Goal: Find specific page/section: Find specific page/section

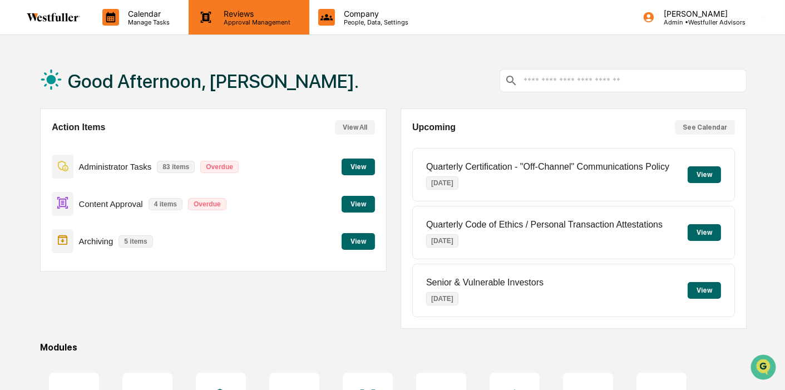
click at [244, 12] on p "Reviews" at bounding box center [255, 13] width 81 height 9
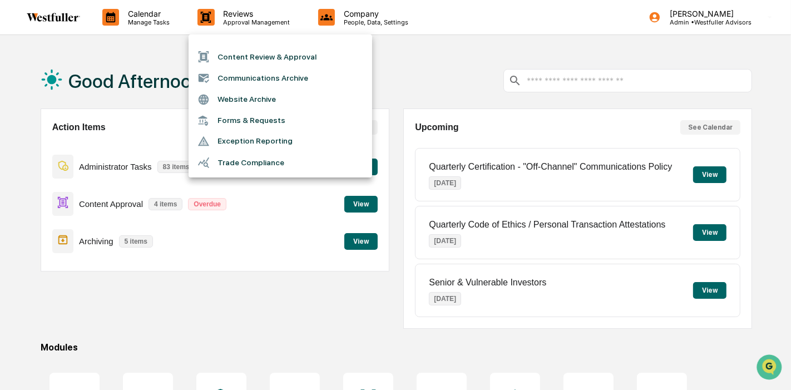
click at [255, 48] on li "Content Review & Approval" at bounding box center [281, 56] width 184 height 21
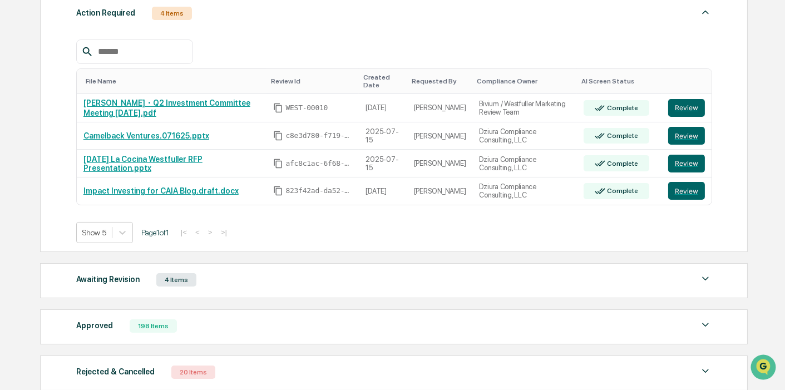
scroll to position [185, 0]
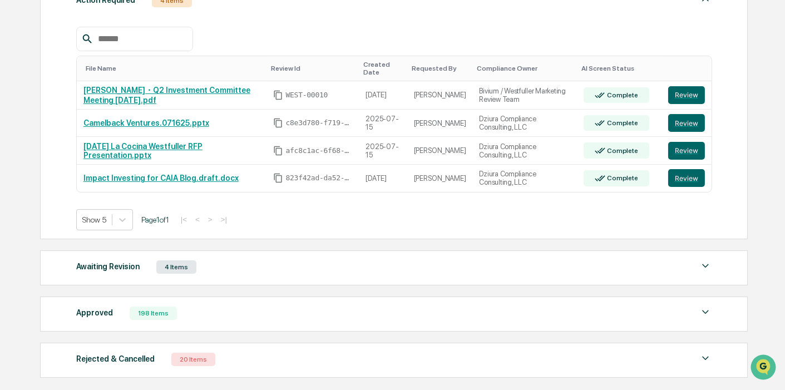
click at [232, 269] on div "Awaiting Revision 4 Items" at bounding box center [394, 267] width 636 height 16
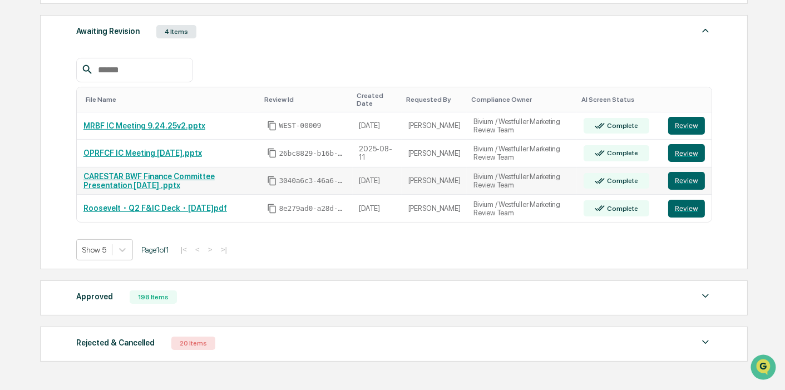
scroll to position [432, 0]
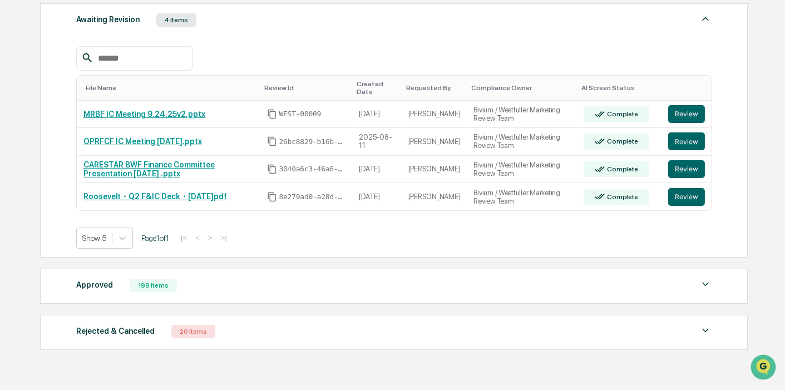
click at [333, 292] on div "Approved 198 Items" at bounding box center [394, 286] width 636 height 16
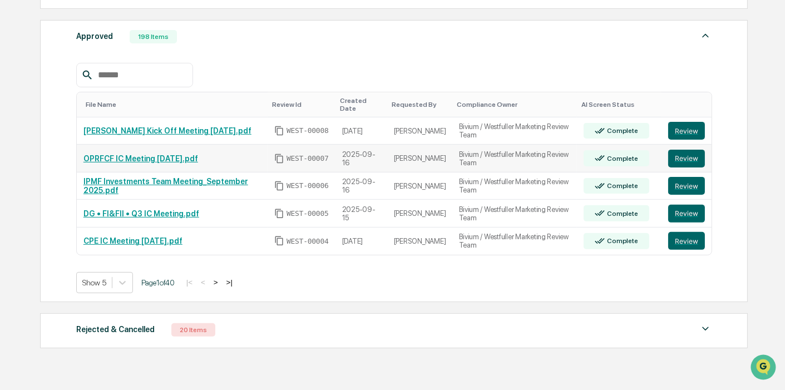
scroll to position [709, 0]
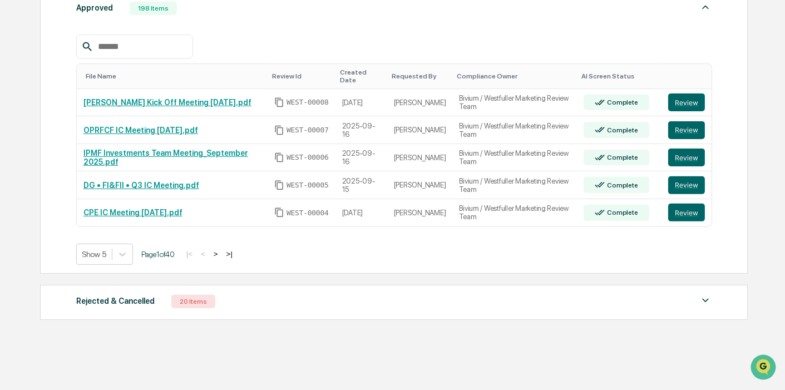
click at [466, 297] on div "Rejected & Cancelled 20 Items" at bounding box center [394, 302] width 636 height 16
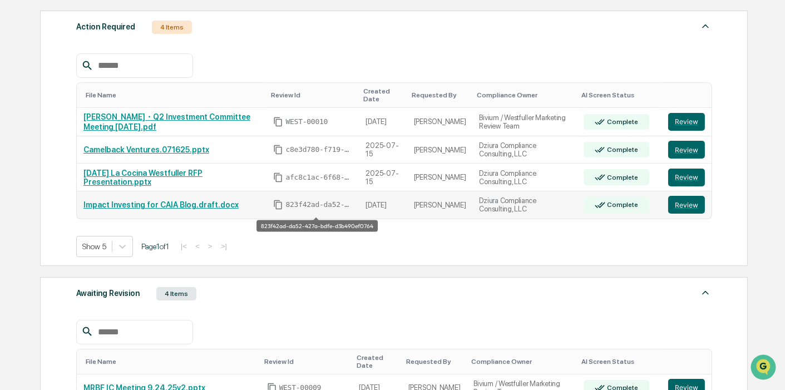
scroll to position [153, 0]
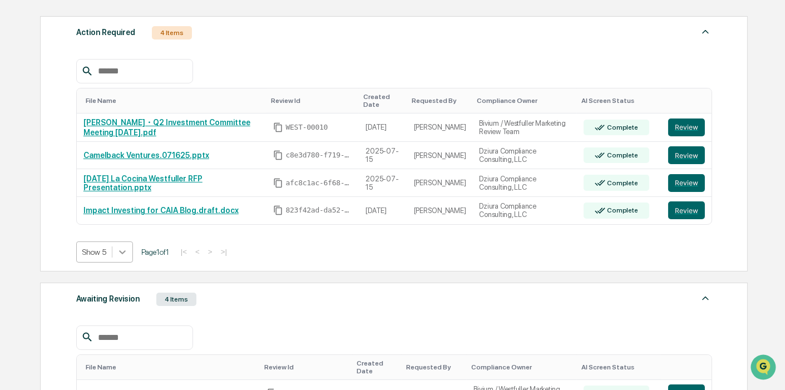
click at [112, 255] on div at bounding box center [122, 252] width 20 height 20
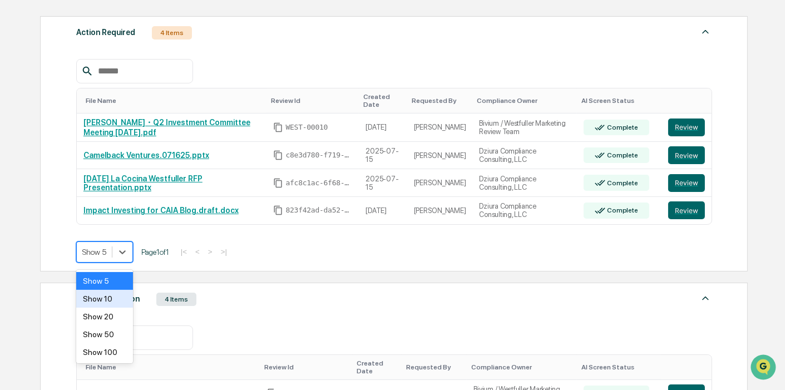
click at [96, 305] on div "Show 10" at bounding box center [104, 299] width 57 height 18
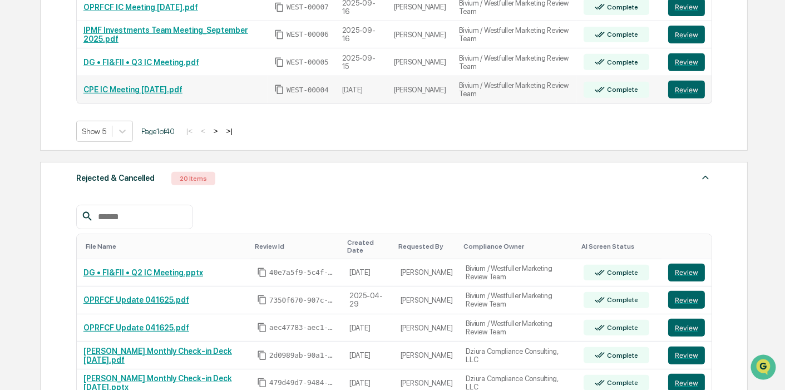
scroll to position [741, 0]
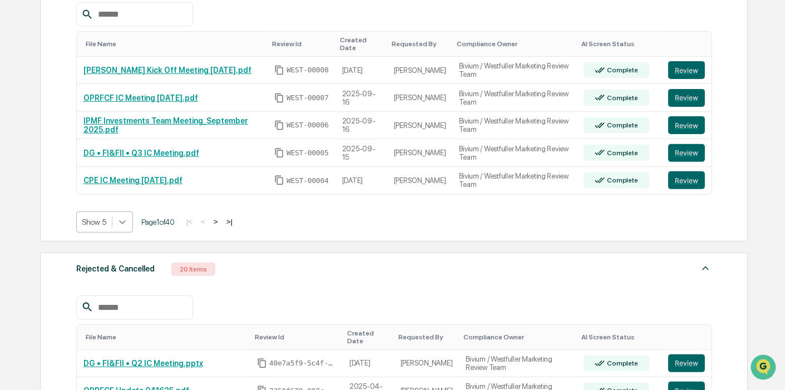
click at [128, 222] on div at bounding box center [122, 222] width 20 height 20
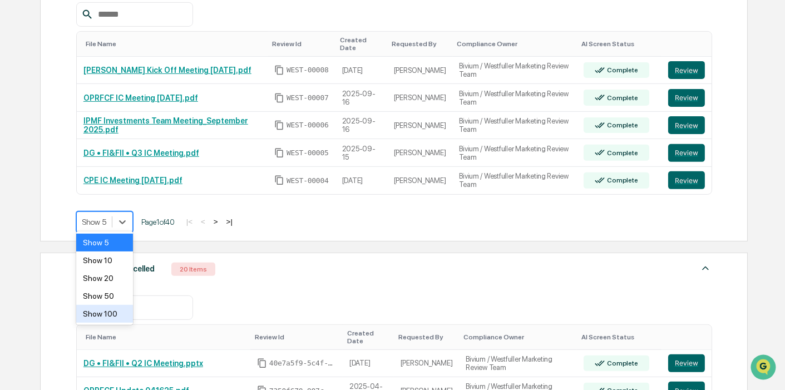
click at [110, 310] on div "Show 100" at bounding box center [104, 314] width 57 height 18
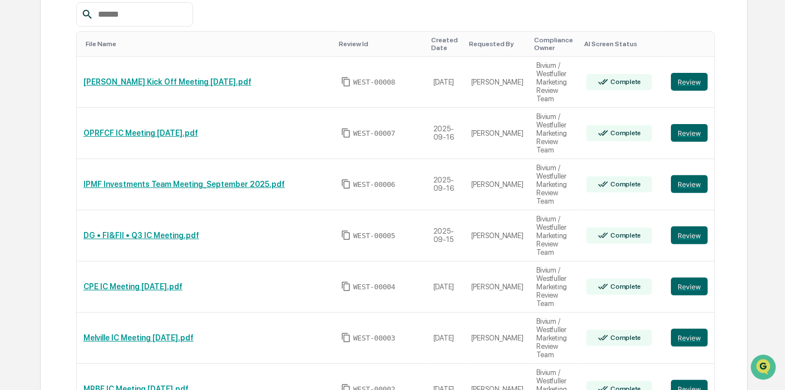
click at [447, 43] on div "Created Date" at bounding box center [445, 44] width 29 height 16
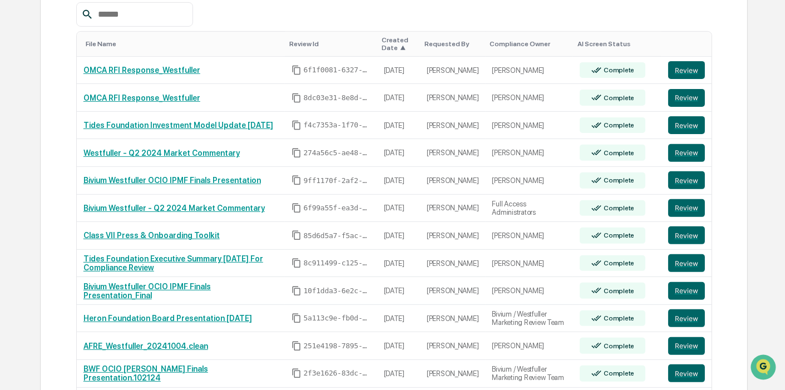
click at [446, 44] on div "Requested By" at bounding box center [452, 44] width 57 height 8
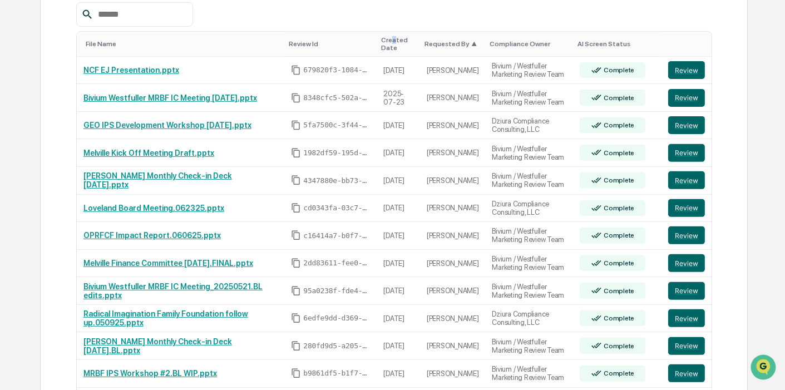
drag, startPoint x: 412, startPoint y: 39, endPoint x: 409, endPoint y: 32, distance: 8.0
click at [410, 46] on div "Created Date" at bounding box center [398, 44] width 34 height 16
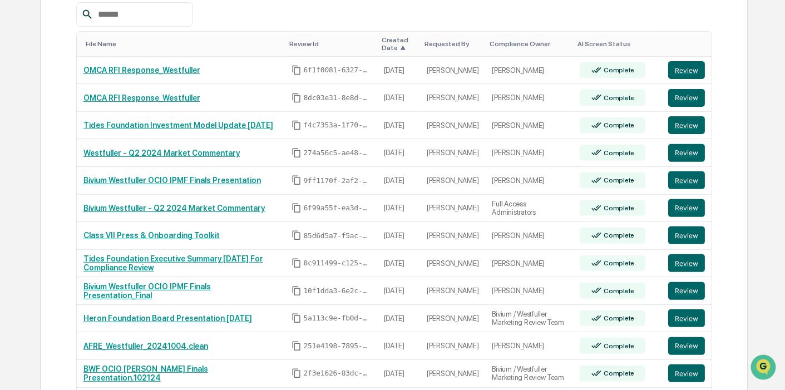
click at [405, 47] on div "Created Date ▲" at bounding box center [399, 44] width 34 height 16
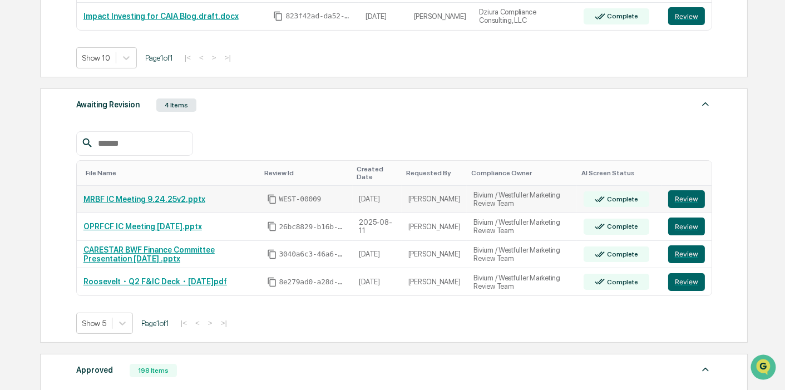
scroll to position [0, 0]
